Goal: Download file/media

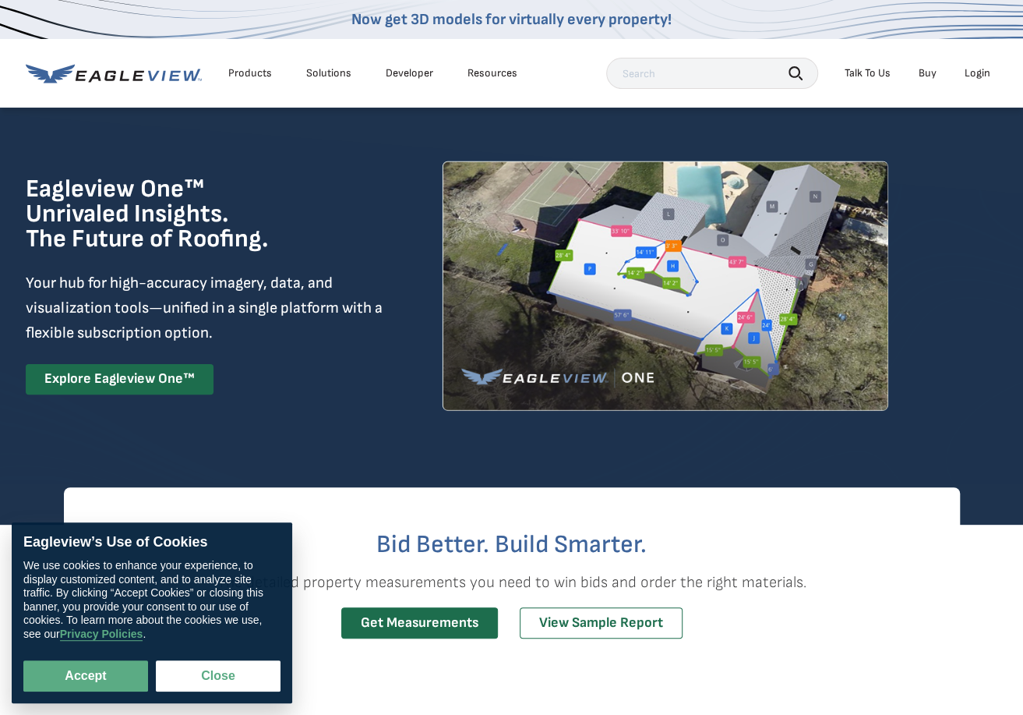
click at [971, 76] on div "Login" at bounding box center [978, 73] width 26 height 14
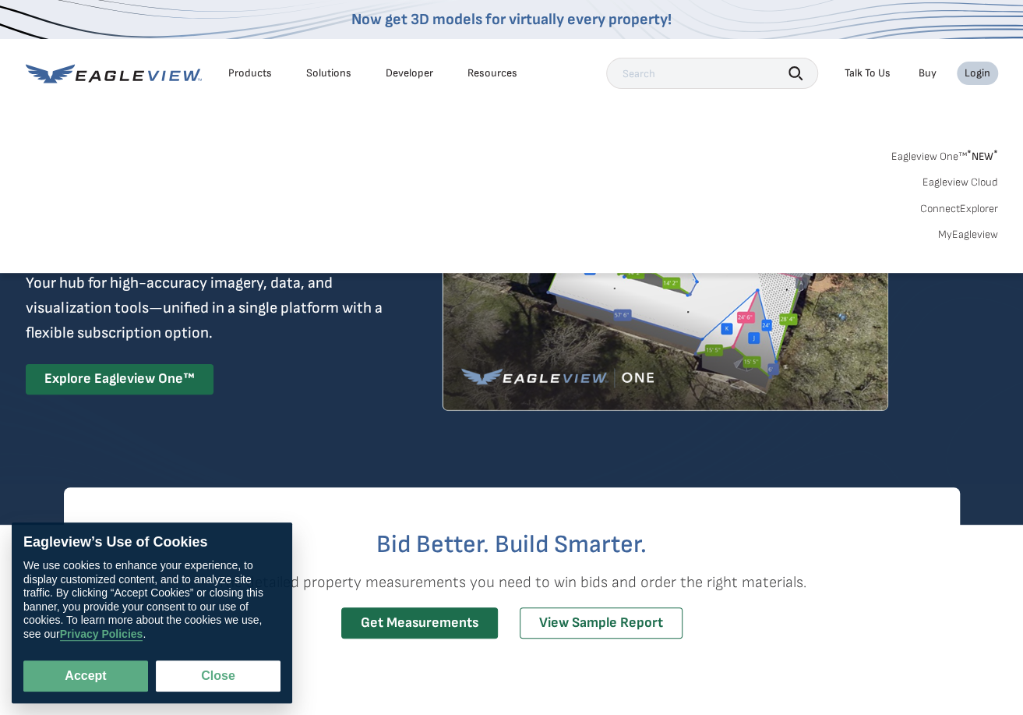
click at [976, 231] on link "MyEagleview" at bounding box center [968, 235] width 60 height 14
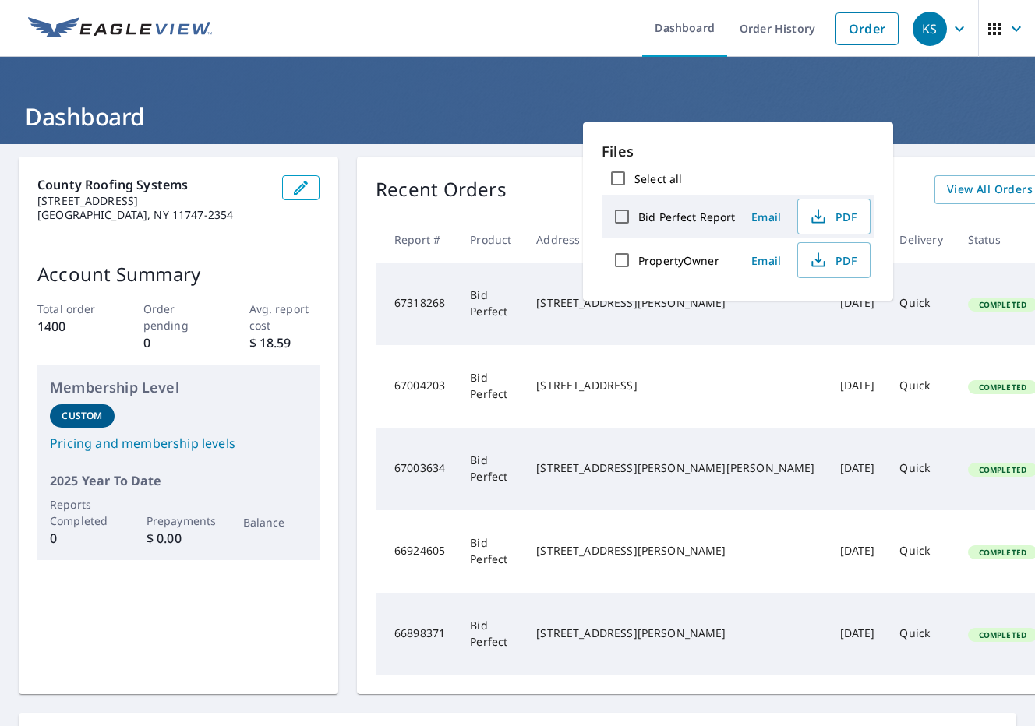
click at [692, 216] on label "Bid Perfect Report" at bounding box center [686, 217] width 97 height 15
click at [638, 216] on input "Bid Perfect Report" at bounding box center [622, 216] width 33 height 33
checkbox input "true"
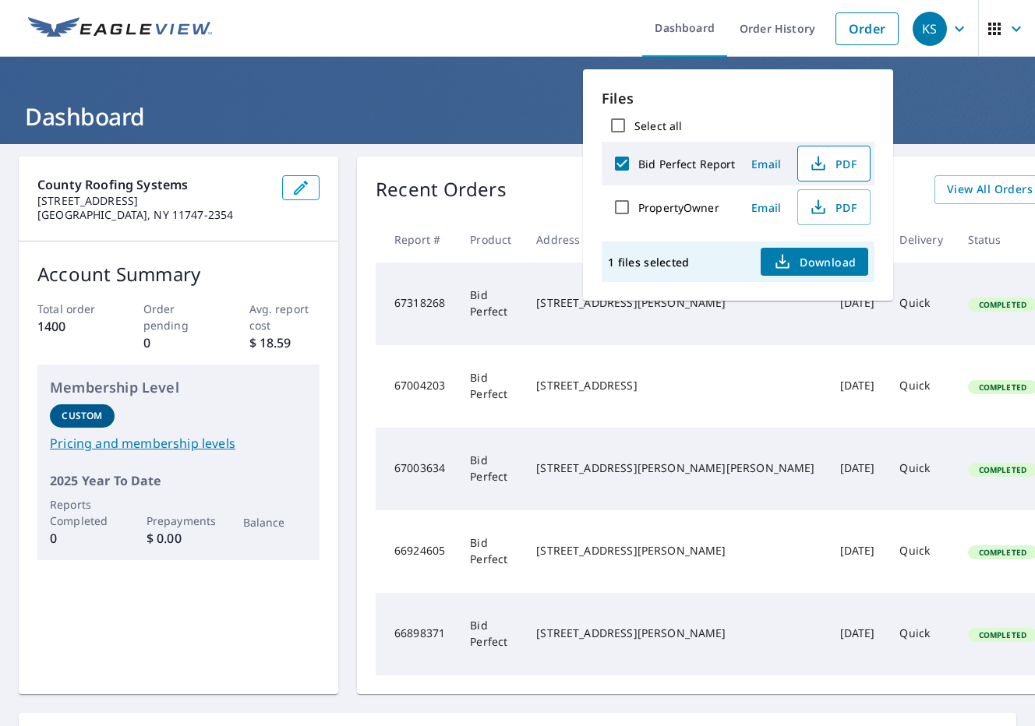
click at [834, 164] on span "PDF" at bounding box center [832, 163] width 50 height 19
